Goal: Information Seeking & Learning: Learn about a topic

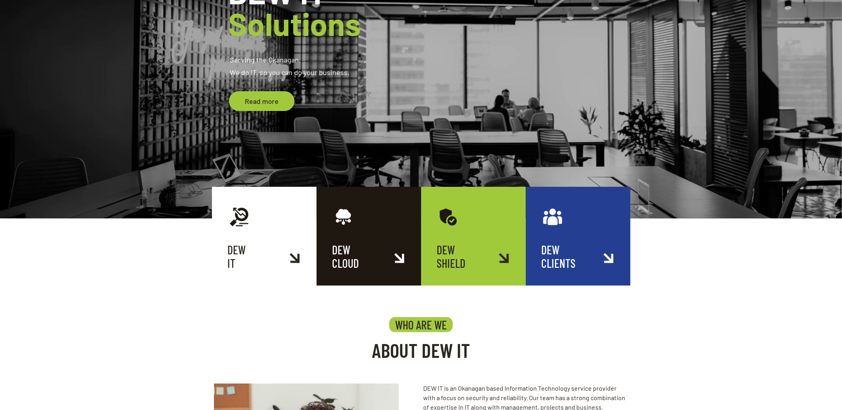
scroll to position [146, 0]
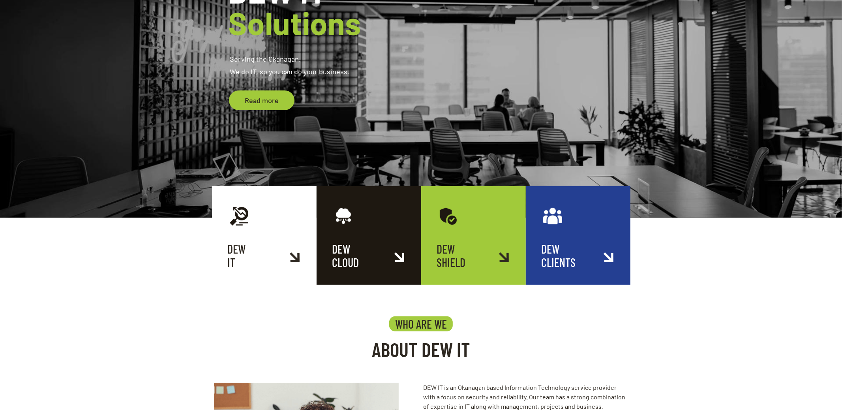
click at [470, 260] on link "DEW SHIELD" at bounding box center [473, 235] width 105 height 99
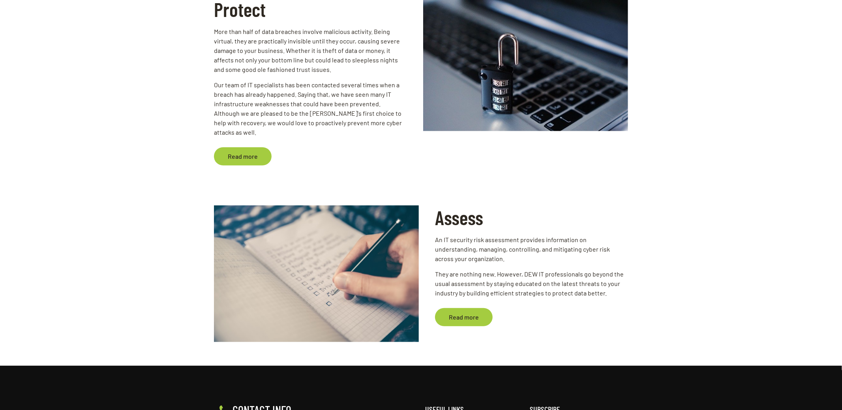
scroll to position [296, 0]
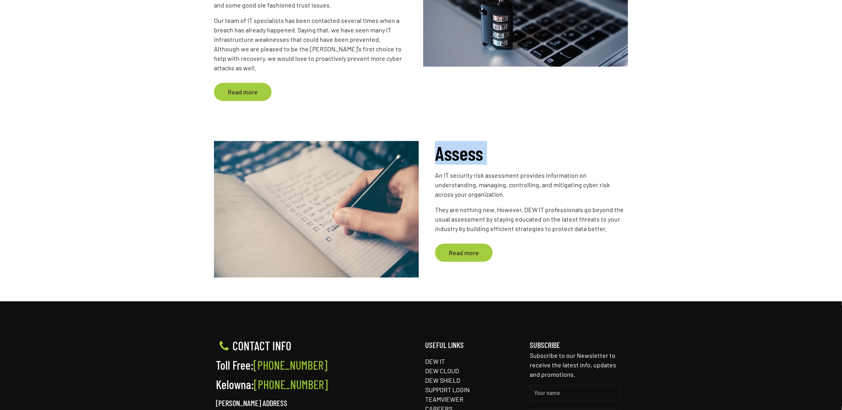
drag, startPoint x: 511, startPoint y: 198, endPoint x: 635, endPoint y: 237, distance: 130.0
click at [635, 245] on div "Assess An IT security risk assessment provides information on understanding, ma…" at bounding box center [421, 217] width 842 height 168
drag, startPoint x: 625, startPoint y: 221, endPoint x: 618, endPoint y: 223, distance: 7.4
click at [625, 221] on p "They are nothing new. However, DEW IT professionals go beyond the usual assessm…" at bounding box center [531, 219] width 193 height 28
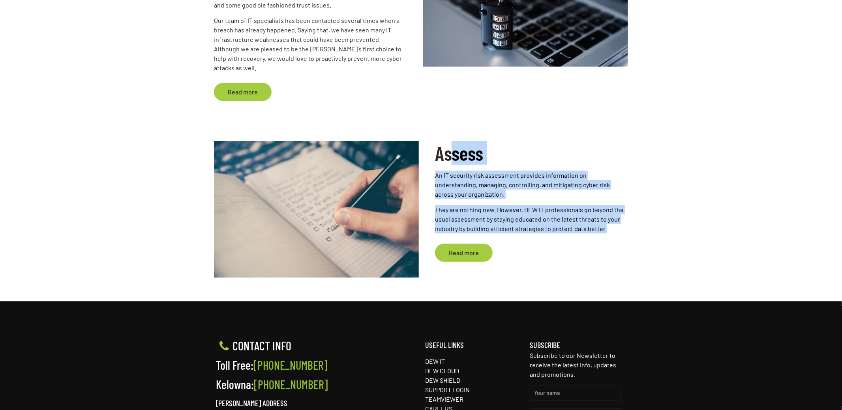
drag, startPoint x: 618, startPoint y: 223, endPoint x: 447, endPoint y: 135, distance: 192.0
click at [448, 141] on div "Assess An IT security risk assessment provides information on understanding, ma…" at bounding box center [525, 205] width 205 height 129
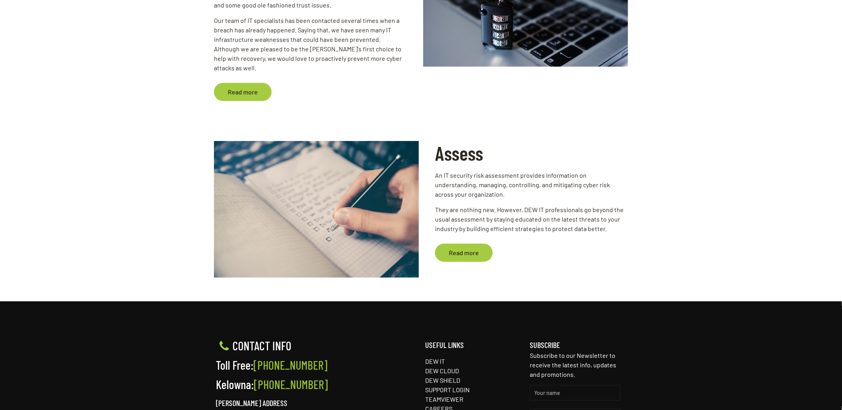
click at [447, 141] on h2 "Assess" at bounding box center [531, 153] width 193 height 24
drag, startPoint x: 507, startPoint y: 165, endPoint x: 648, endPoint y: 213, distance: 149.0
click at [649, 211] on div "Assess An IT security risk assessment provides information on understanding, ma…" at bounding box center [421, 217] width 842 height 168
drag, startPoint x: 631, startPoint y: 226, endPoint x: 625, endPoint y: 228, distance: 7.0
click at [628, 227] on div "Assess An IT security risk assessment provides information on understanding, ma…" at bounding box center [421, 217] width 842 height 168
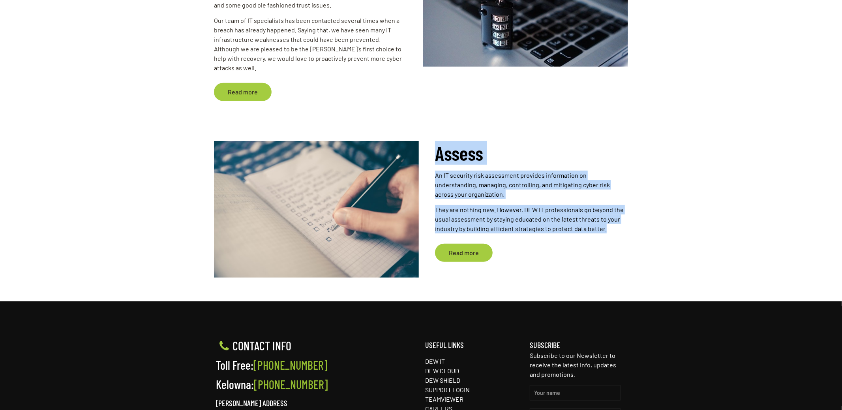
drag, startPoint x: 588, startPoint y: 214, endPoint x: 436, endPoint y: 142, distance: 167.5
click at [436, 142] on div "Assess An IT security risk assessment provides information on understanding, ma…" at bounding box center [525, 205] width 205 height 129
click at [436, 142] on h2 "Assess" at bounding box center [531, 153] width 193 height 24
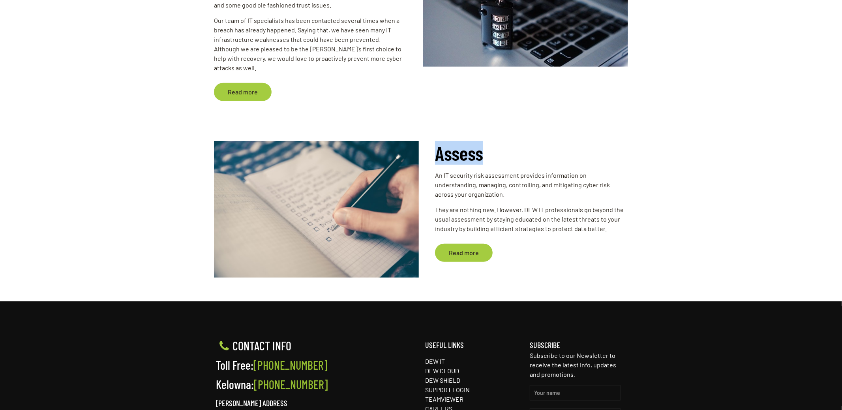
drag, startPoint x: 437, startPoint y: 142, endPoint x: 646, endPoint y: 242, distance: 231.9
click at [646, 244] on div "Assess An IT security risk assessment provides information on understanding, ma…" at bounding box center [421, 217] width 842 height 168
click at [629, 226] on div "Assess An IT security risk assessment provides information on understanding, ma…" at bounding box center [421, 217] width 842 height 168
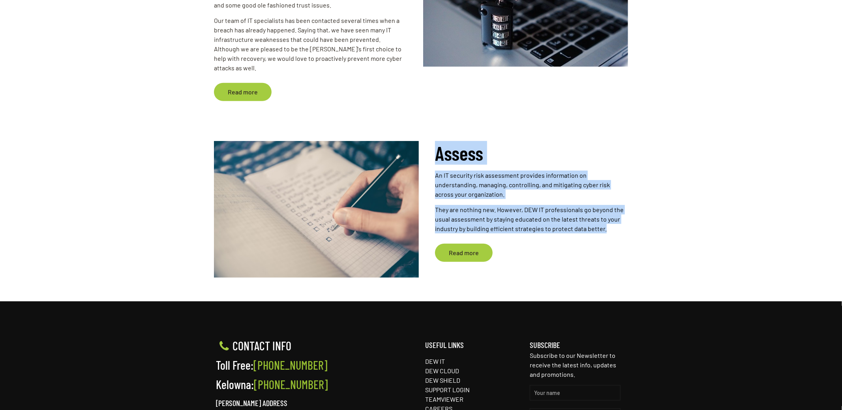
drag, startPoint x: 455, startPoint y: 146, endPoint x: 427, endPoint y: 126, distance: 33.7
click at [427, 133] on div "Assess An IT security risk assessment provides information on understanding, ma…" at bounding box center [421, 217] width 842 height 168
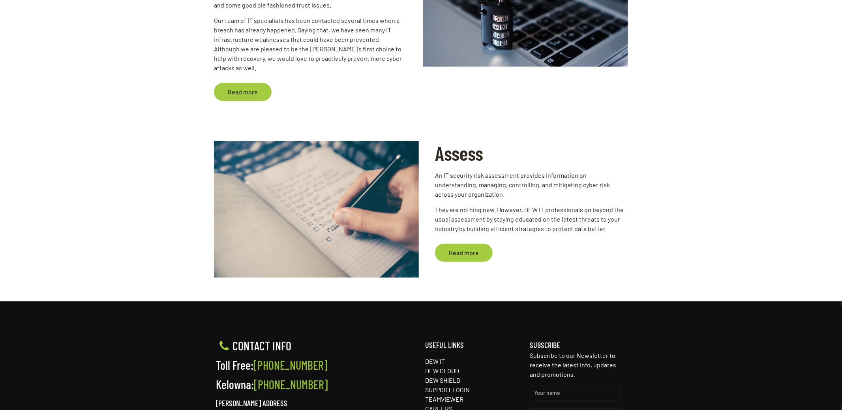
click at [427, 133] on div "Assess An IT security risk assessment provides information on understanding, ma…" at bounding box center [421, 217] width 842 height 168
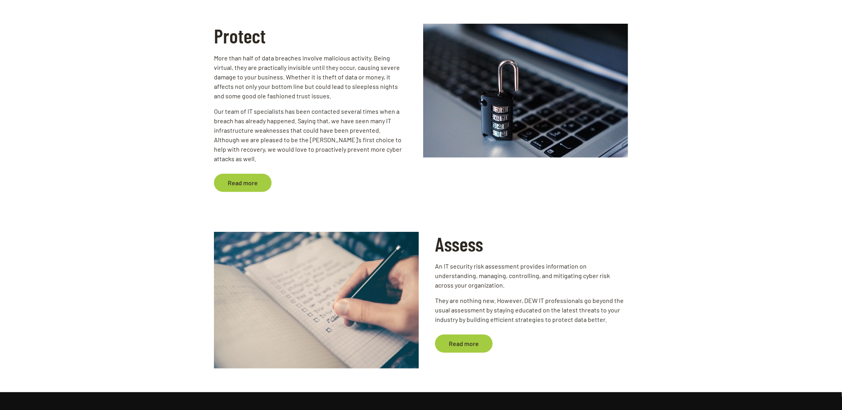
scroll to position [205, 0]
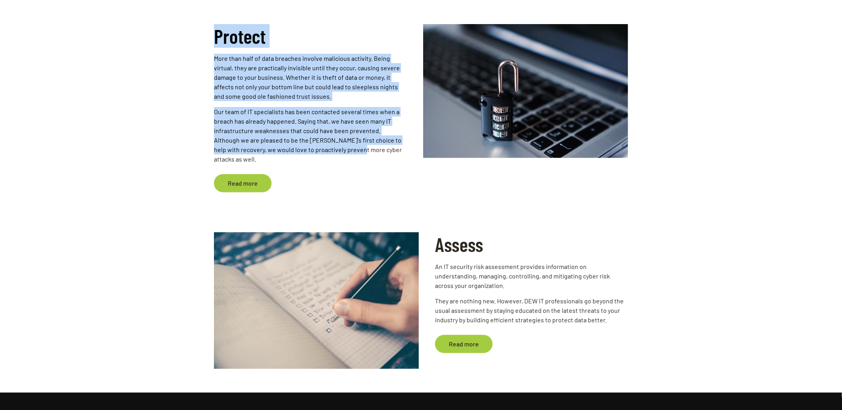
drag, startPoint x: 206, startPoint y: 43, endPoint x: 412, endPoint y: 190, distance: 253.7
click at [412, 190] on div "Protect More than half of data breaches involve malicious activity. Being virtu…" at bounding box center [421, 100] width 842 height 247
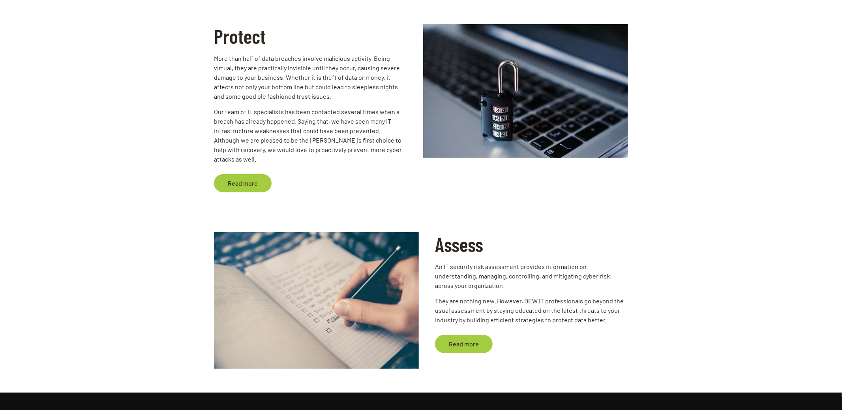
click at [412, 190] on div "Protect More than half of data breaches involve malicious activity. Being virtu…" at bounding box center [316, 120] width 209 height 192
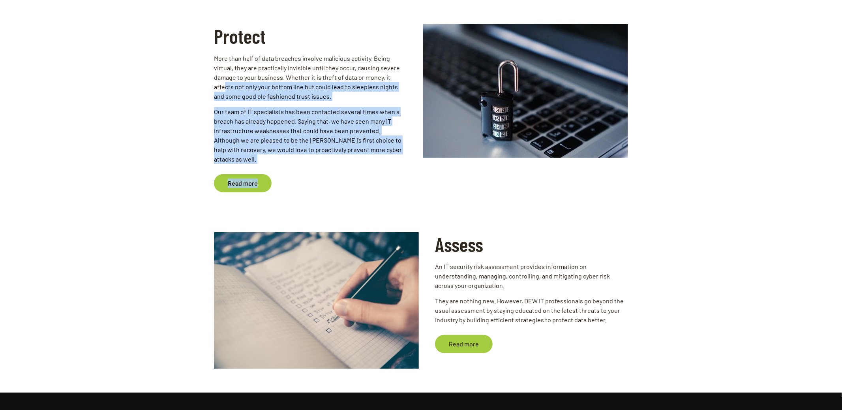
drag, startPoint x: 410, startPoint y: 166, endPoint x: 172, endPoint y: 58, distance: 261.3
click at [172, 58] on div "Protect More than half of data breaches involve malicious activity. Being virtu…" at bounding box center [421, 100] width 842 height 247
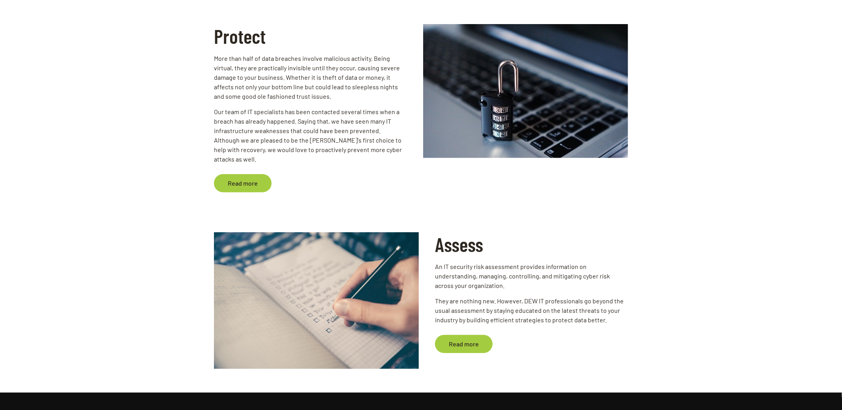
click at [172, 58] on div "Protect More than half of data breaches involve malicious activity. Being virtu…" at bounding box center [421, 100] width 842 height 247
drag, startPoint x: 435, startPoint y: 236, endPoint x: 633, endPoint y: 323, distance: 216.2
click at [633, 323] on div "Assess An IT security risk assessment provides information on understanding, ma…" at bounding box center [421, 308] width 842 height 168
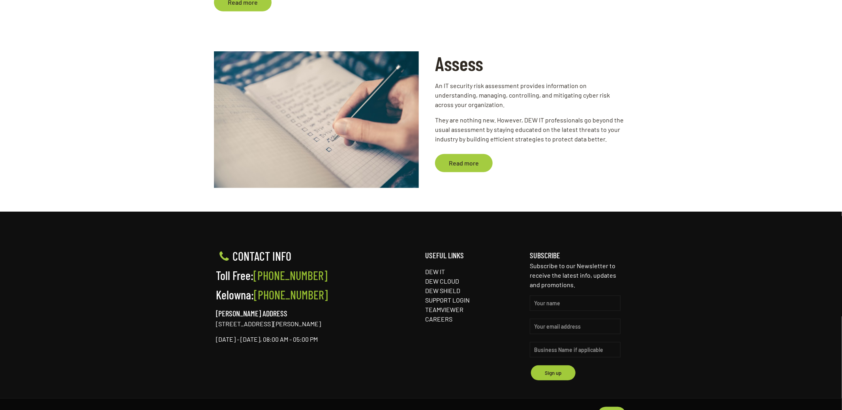
scroll to position [396, 0]
